Goal: Task Accomplishment & Management: Use online tool/utility

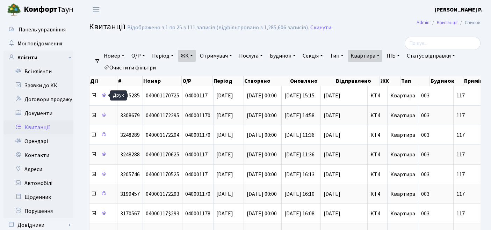
select select "25"
click at [195, 58] on link "ЖК" at bounding box center [187, 56] width 18 height 12
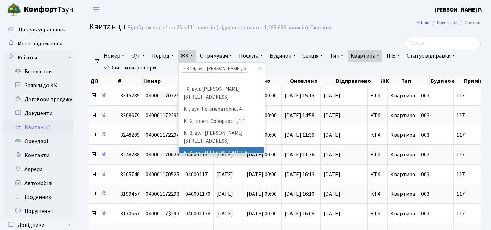
click at [127, 67] on link "Очистити фільтри" at bounding box center [130, 68] width 58 height 12
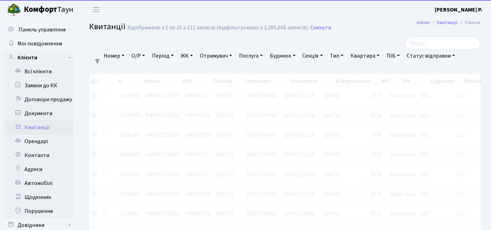
click at [186, 54] on link "ЖК" at bounding box center [187, 56] width 18 height 12
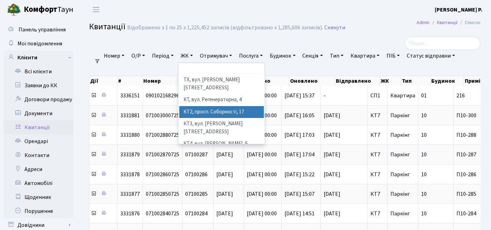
click at [197, 106] on li "КТ2, просп. Соборності, 17" at bounding box center [221, 112] width 85 height 12
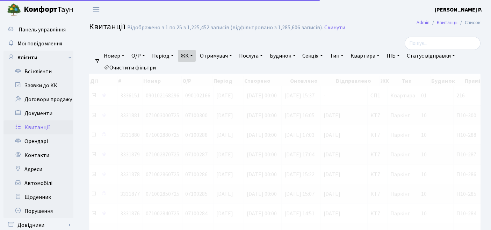
click at [370, 59] on link "Квартира" at bounding box center [365, 56] width 35 height 12
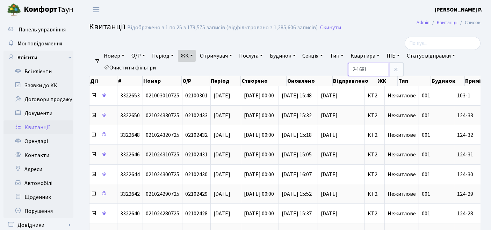
type input "2-1681"
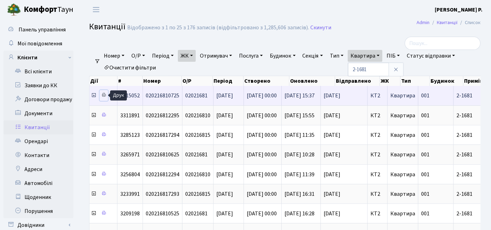
click at [104, 97] on icon at bounding box center [103, 95] width 5 height 5
